Goal: Task Accomplishment & Management: Manage account settings

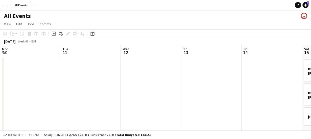
scroll to position [0, 174]
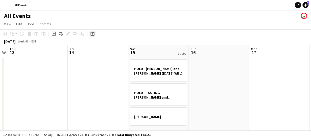
click at [93, 34] on icon "Date picker" at bounding box center [93, 34] width 4 height 4
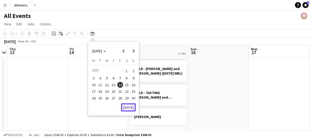
click at [131, 108] on button "[DATE]" at bounding box center [128, 107] width 15 height 8
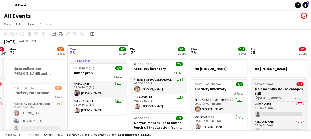
click at [269, 94] on h3 "Malemesbury House canapes x 35" at bounding box center [279, 91] width 57 height 9
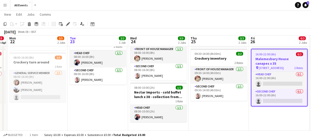
scroll to position [29, 0]
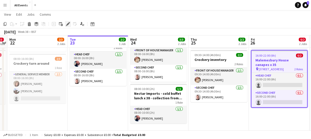
click at [67, 23] on icon "Edit" at bounding box center [68, 24] width 4 height 4
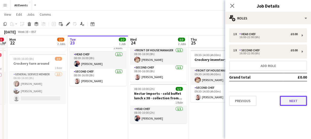
click at [287, 99] on button "Next" at bounding box center [293, 101] width 27 height 10
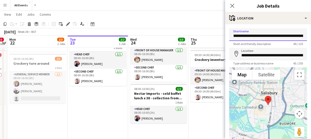
scroll to position [0, 22]
drag, startPoint x: 233, startPoint y: 36, endPoint x: 320, endPoint y: 32, distance: 87.1
click at [232, 4] on icon "Close pop-in" at bounding box center [232, 5] width 5 height 5
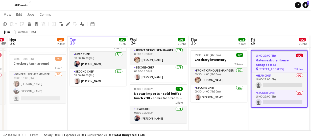
click at [260, 122] on app-date-cell "No [PERSON_NAME] 16:00-22:00 (6h) 0/2 [GEOGRAPHIC_DATA] canapes x 35 pin [STREE…" at bounding box center [279, 135] width 60 height 215
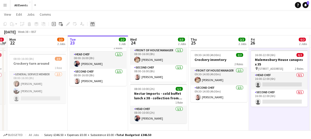
click at [94, 23] on icon at bounding box center [93, 24] width 4 height 4
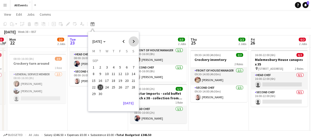
click at [134, 39] on span "Next month" at bounding box center [134, 41] width 10 height 10
click at [126, 67] on span "4" at bounding box center [127, 67] width 6 height 6
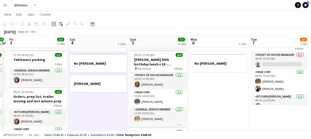
click at [54, 24] on icon at bounding box center [54, 24] width 2 height 2
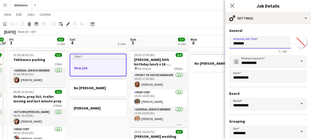
click at [255, 44] on input "*******" at bounding box center [260, 42] width 62 height 13
type input "*"
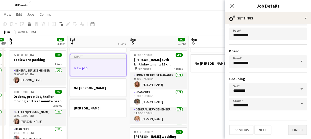
type input "**********"
click at [296, 129] on button "Finish" at bounding box center [297, 130] width 19 height 10
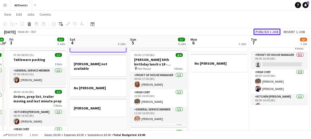
click at [268, 32] on button "Publish 1 job" at bounding box center [267, 32] width 27 height 7
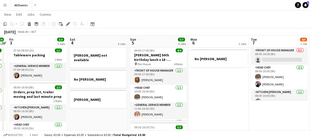
scroll to position [0, 0]
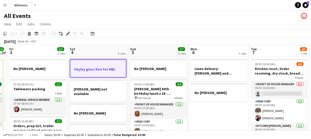
click at [222, 49] on app-board-header-date "Mon 6 2 Jobs" at bounding box center [219, 51] width 60 height 12
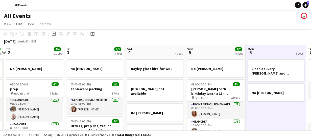
scroll to position [0, 103]
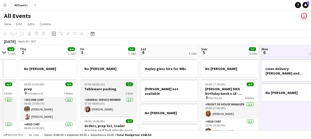
click at [108, 89] on h3 "Tableware packing" at bounding box center [108, 89] width 57 height 5
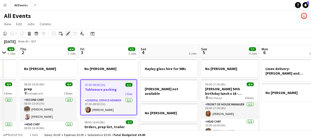
click at [68, 33] on icon at bounding box center [68, 33] width 3 height 3
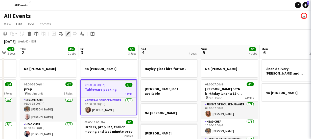
type input "**********"
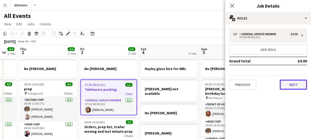
click at [296, 85] on button "Next" at bounding box center [293, 85] width 27 height 10
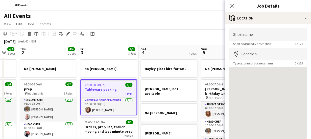
scroll to position [39, 0]
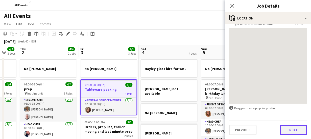
click at [293, 127] on button "Next" at bounding box center [293, 130] width 27 height 10
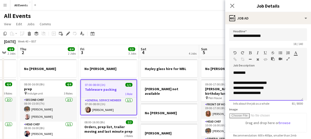
click at [269, 93] on div "**********" at bounding box center [265, 98] width 62 height 15
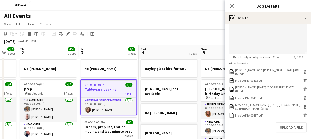
scroll to position [141, 0]
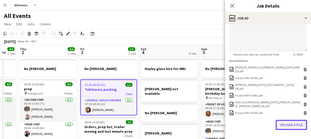
click at [284, 120] on button "Upload a file" at bounding box center [291, 125] width 31 height 10
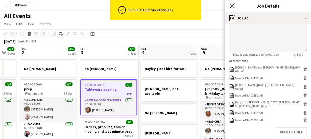
click at [233, 6] on icon at bounding box center [232, 5] width 5 height 5
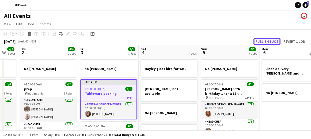
click at [264, 42] on button "Publish 1 job" at bounding box center [267, 41] width 27 height 7
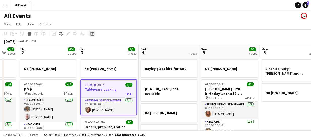
click at [94, 33] on icon "Date picker" at bounding box center [93, 34] width 4 height 4
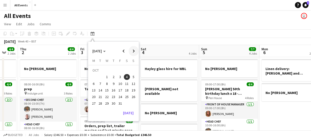
click at [134, 50] on span "Next month" at bounding box center [134, 51] width 10 height 10
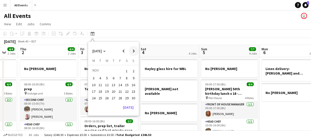
click at [134, 50] on span "Next month" at bounding box center [134, 51] width 10 height 10
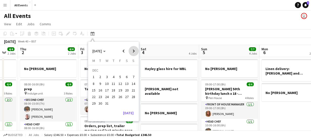
click at [134, 50] on span "Next month" at bounding box center [134, 51] width 10 height 10
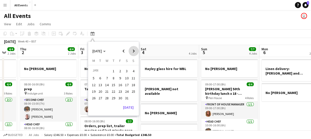
click at [134, 50] on span "Next month" at bounding box center [134, 51] width 10 height 10
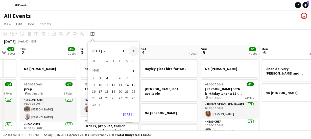
click at [134, 50] on span "Next month" at bounding box center [134, 51] width 10 height 10
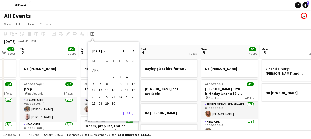
click at [125, 84] on span "11" at bounding box center [127, 84] width 6 height 6
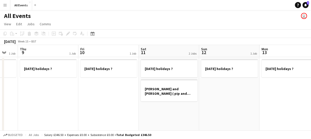
scroll to position [0, 174]
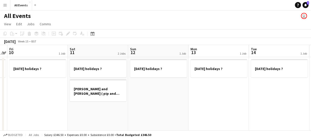
click at [93, 49] on app-board-header-date "Sat 11 2 Jobs" at bounding box center [98, 51] width 60 height 12
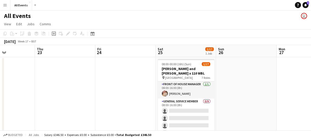
scroll to position [0, 228]
